Goal: Transaction & Acquisition: Subscribe to service/newsletter

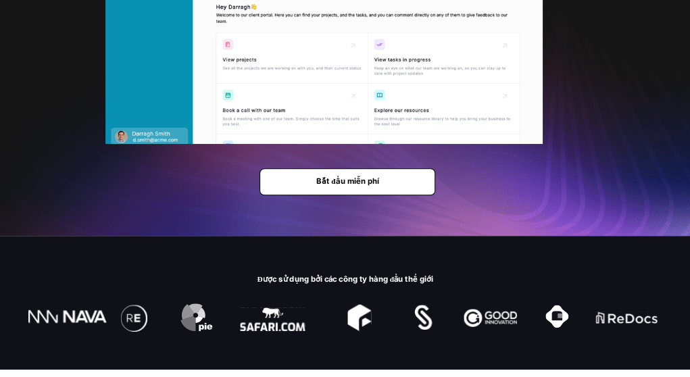
click at [387, 184] on span "Bắt đầu miễn phí" at bounding box center [347, 181] width 174 height 9
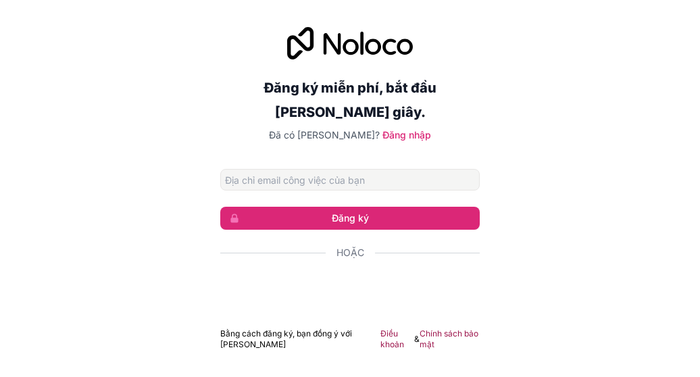
click at [350, 186] on input "Địa chỉ email" at bounding box center [349, 180] width 259 height 22
click at [351, 182] on input "Địa chỉ email" at bounding box center [349, 180] width 259 height 22
click at [351, 182] on input "glgklkktohaejt[jgprotyeijtrlkhjdngjdaflgkdhkh" at bounding box center [349, 180] width 259 height 22
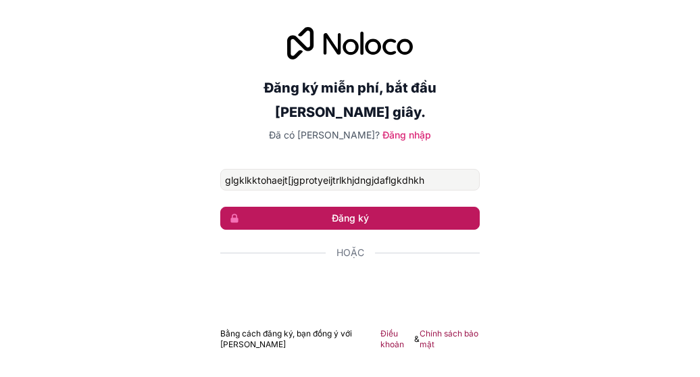
click at [330, 212] on button "Đăng ký" at bounding box center [349, 218] width 259 height 23
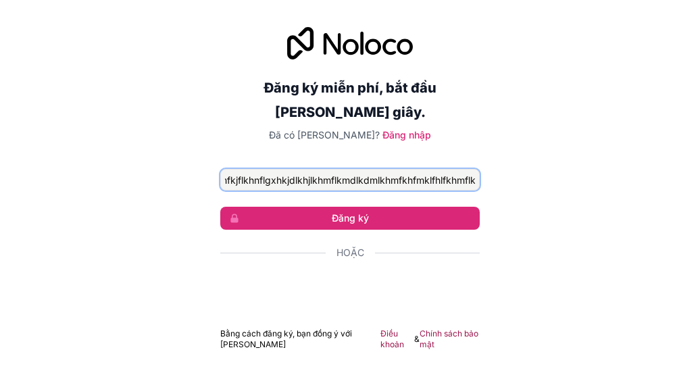
scroll to position [0, 275]
type input "glgklkktohaejt[jgprotyeijtrlkhg.;gs,lh,,mb,,,,,slml,fg.;g,dlb,gflmfkjflkhnflgxh…"
